Goal: Book appointment/travel/reservation

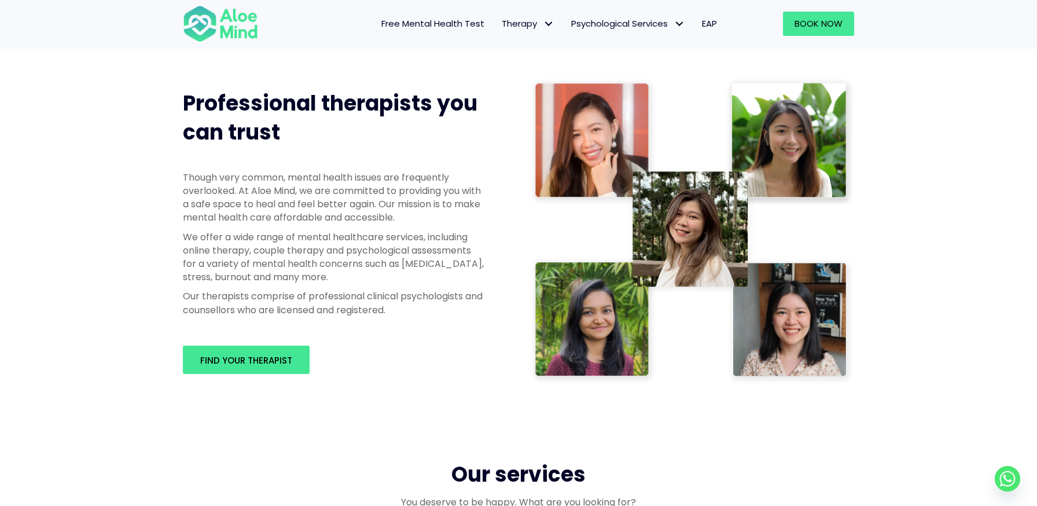
scroll to position [555, 0]
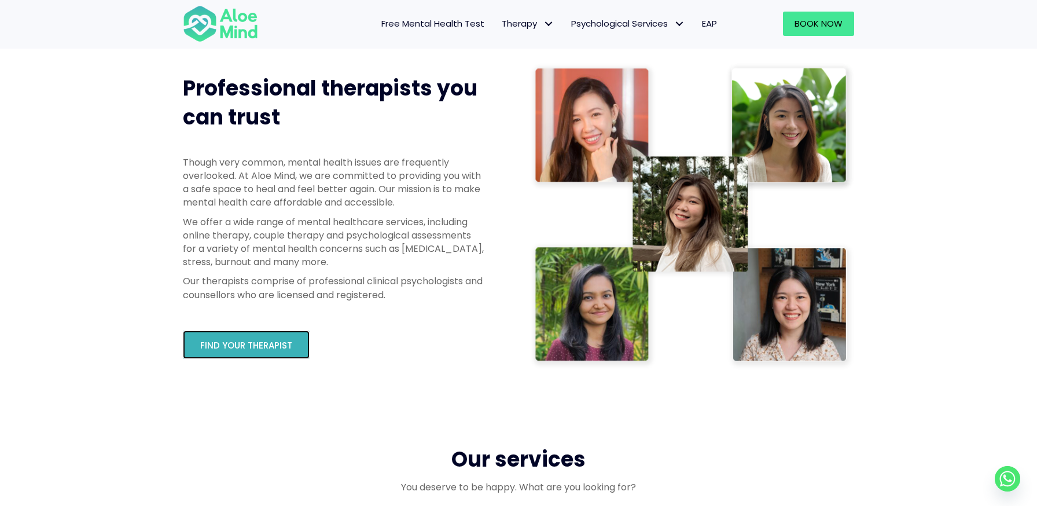
click at [262, 353] on link "Find your therapist" at bounding box center [246, 345] width 127 height 28
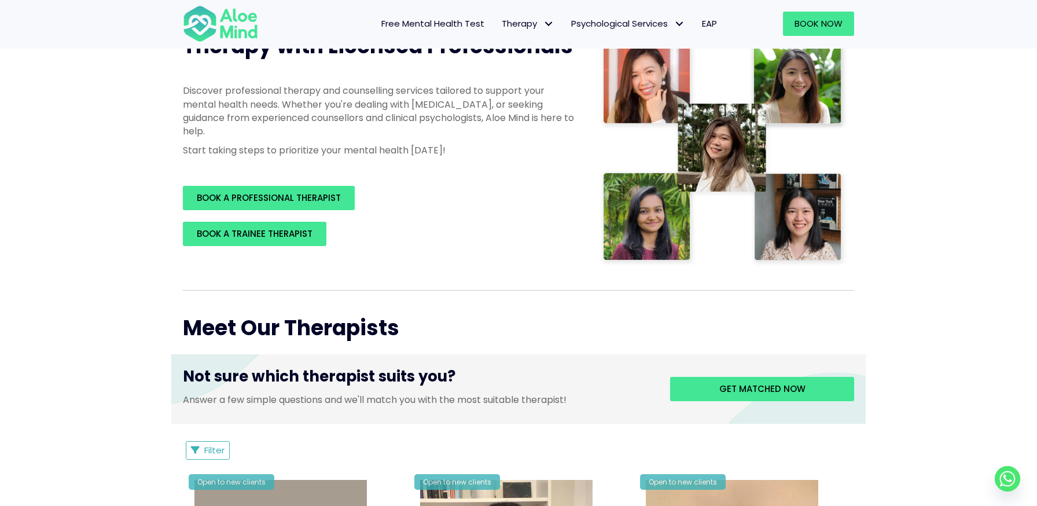
scroll to position [238, 0]
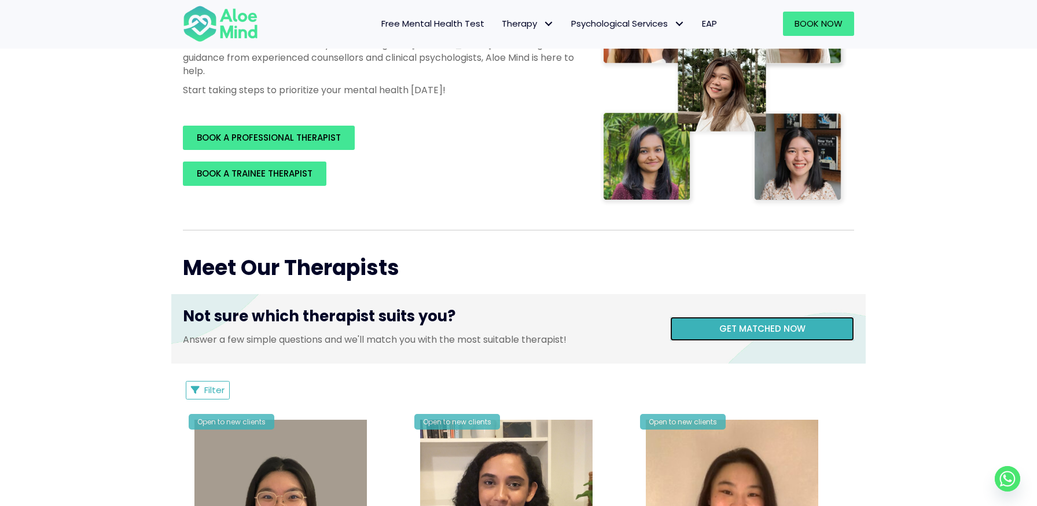
click at [730, 333] on span "Get matched now" at bounding box center [763, 328] width 86 height 12
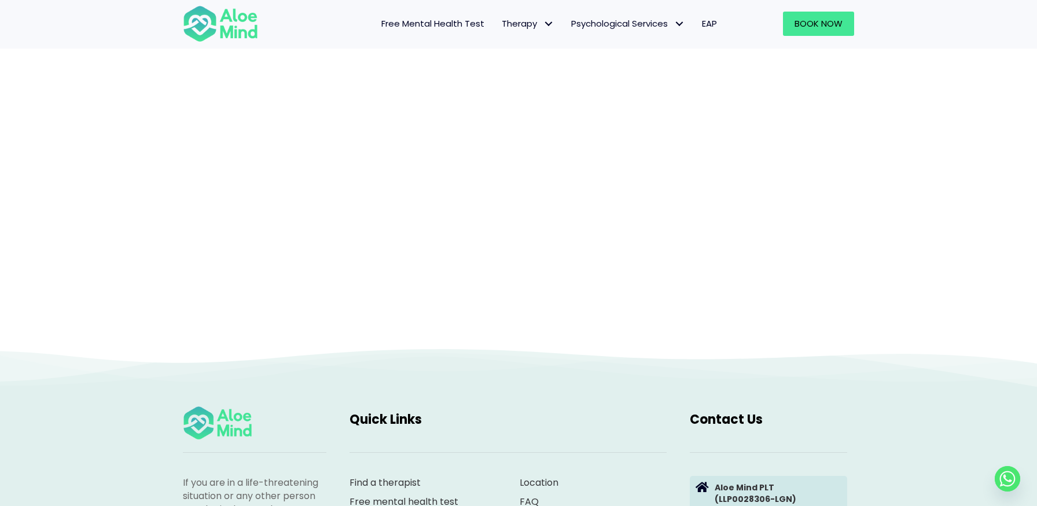
scroll to position [119, 0]
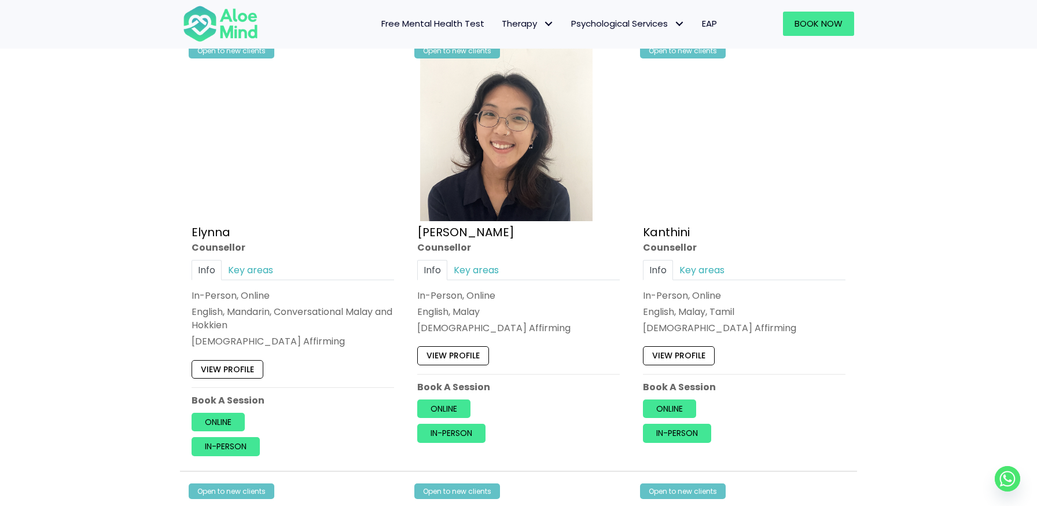
scroll to position [628, 0]
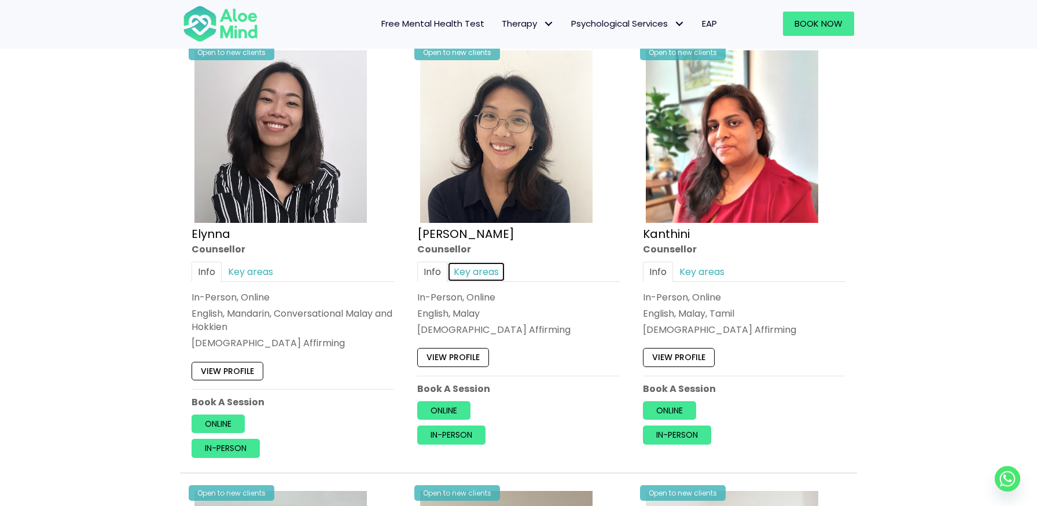
click at [491, 265] on link "Key areas" at bounding box center [477, 272] width 58 height 20
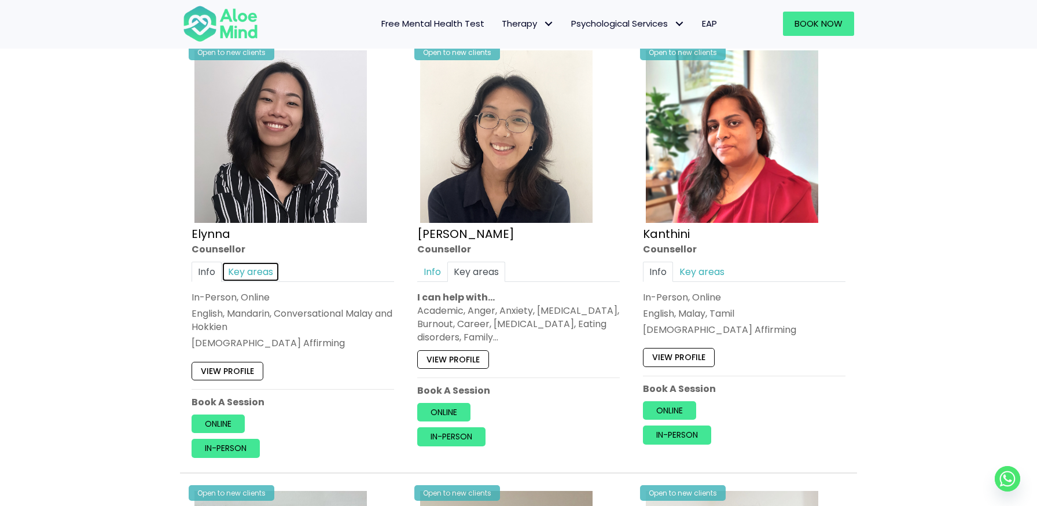
click at [262, 268] on link "Key areas" at bounding box center [251, 272] width 58 height 20
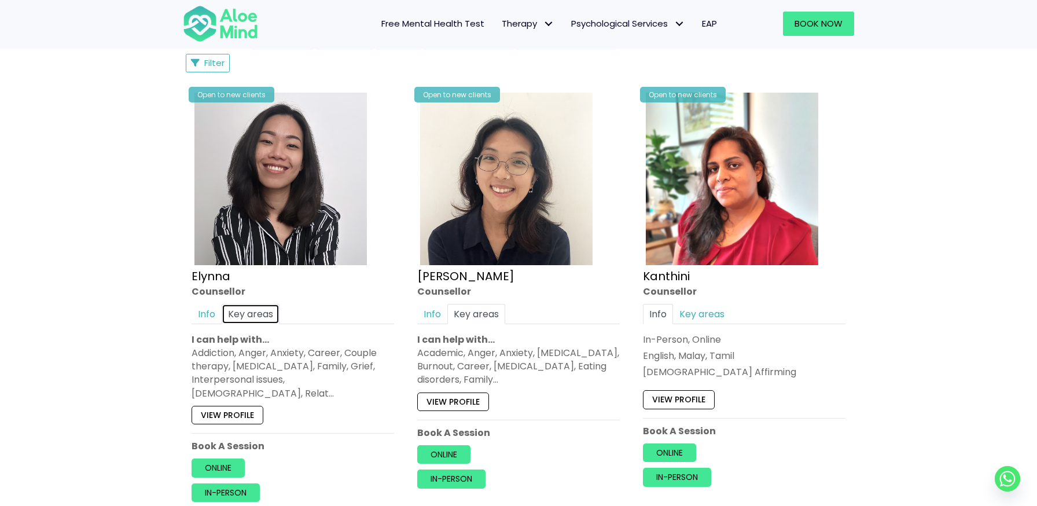
scroll to position [584, 0]
